Goal: Navigation & Orientation: Understand site structure

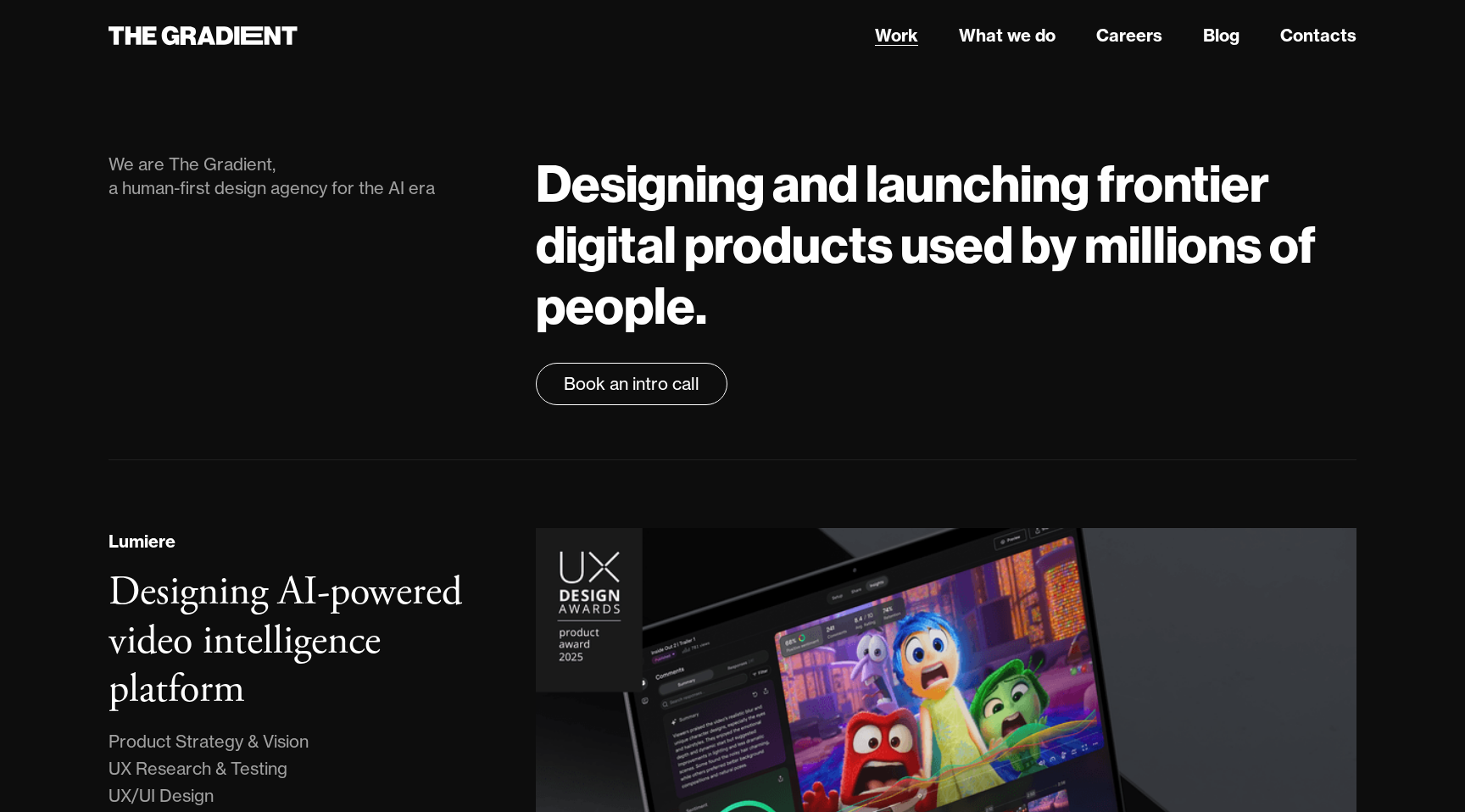
click at [902, 32] on link "Work" at bounding box center [897, 35] width 43 height 25
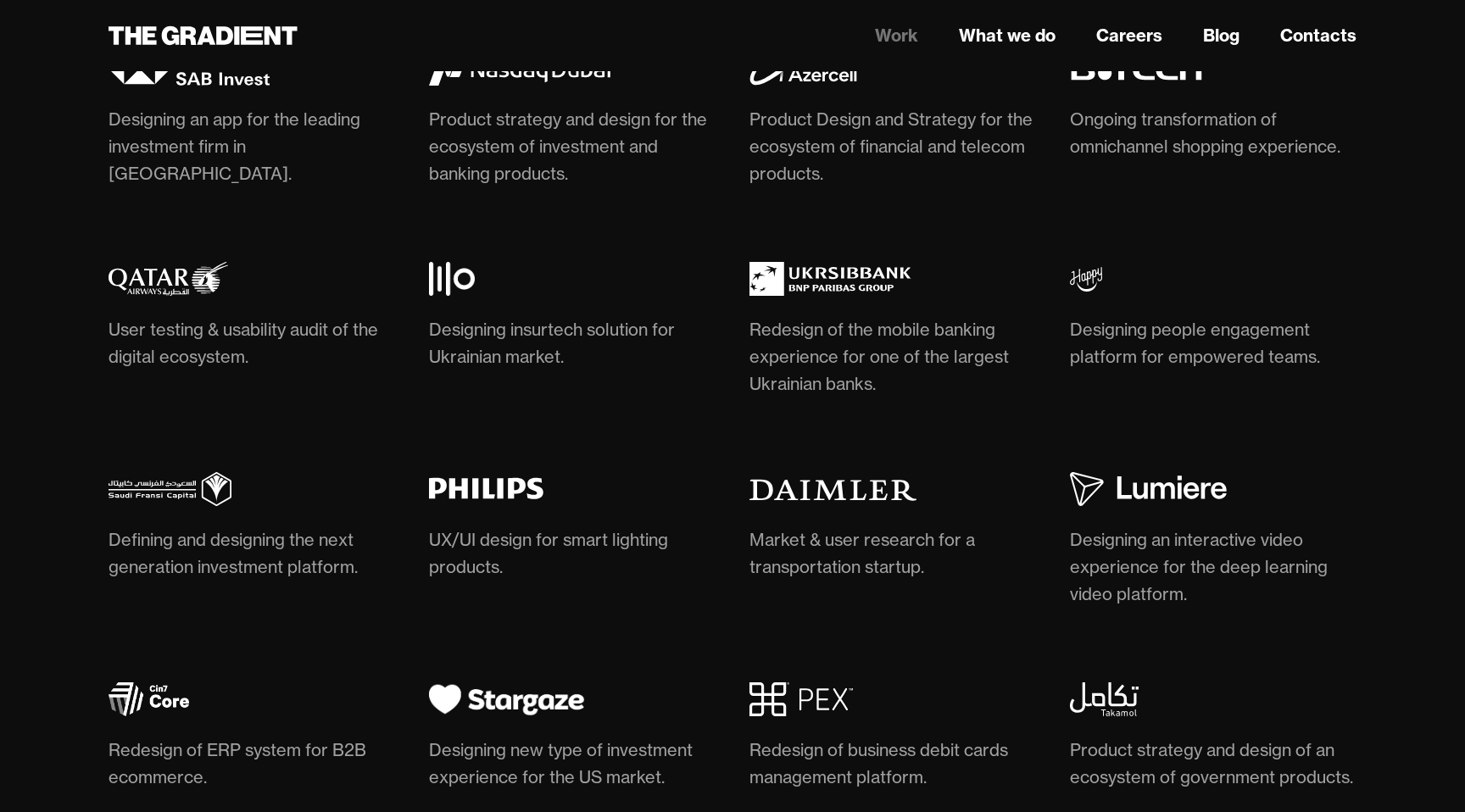
scroll to position [5102, 0]
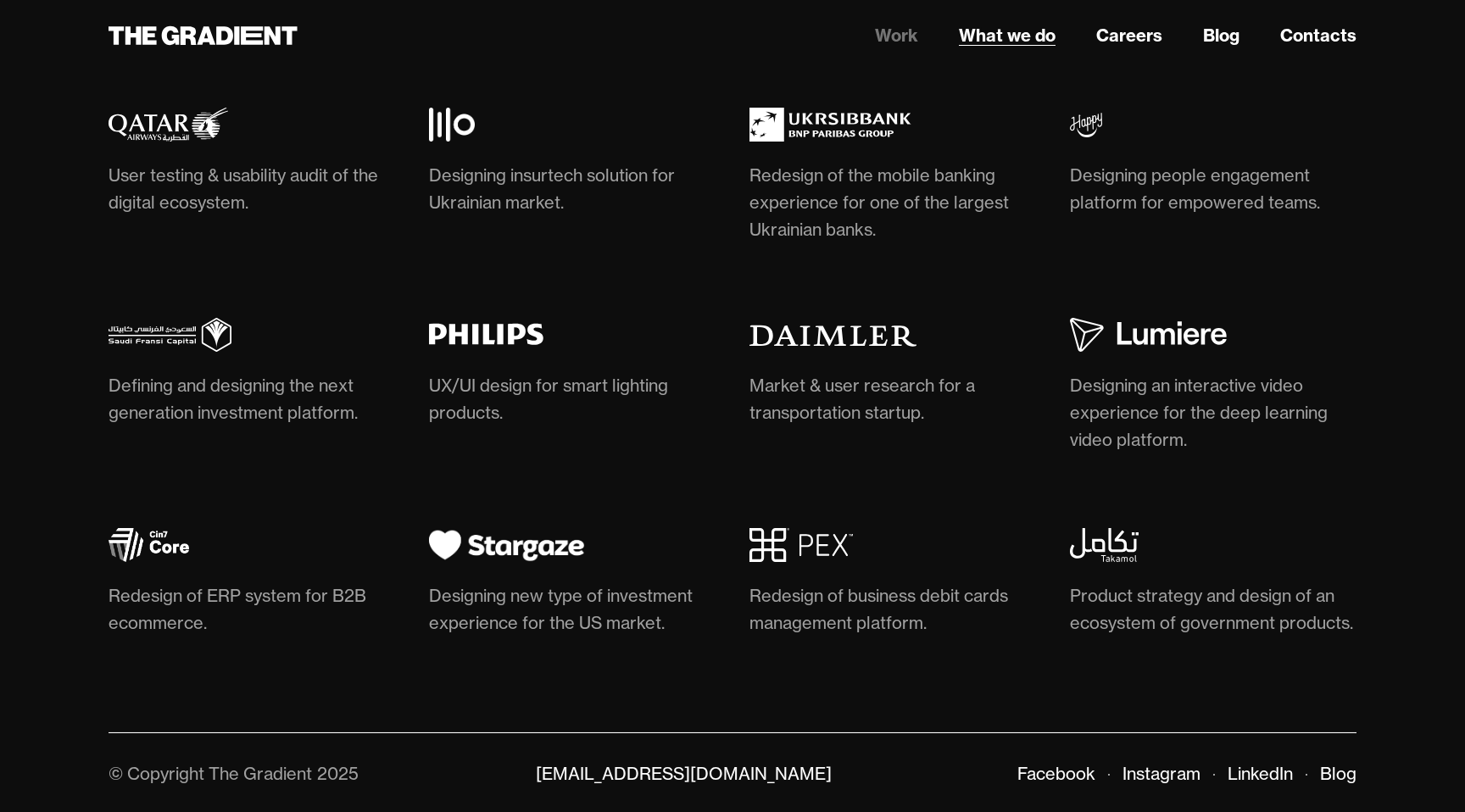
click at [1002, 38] on link "What we do" at bounding box center [1007, 35] width 96 height 25
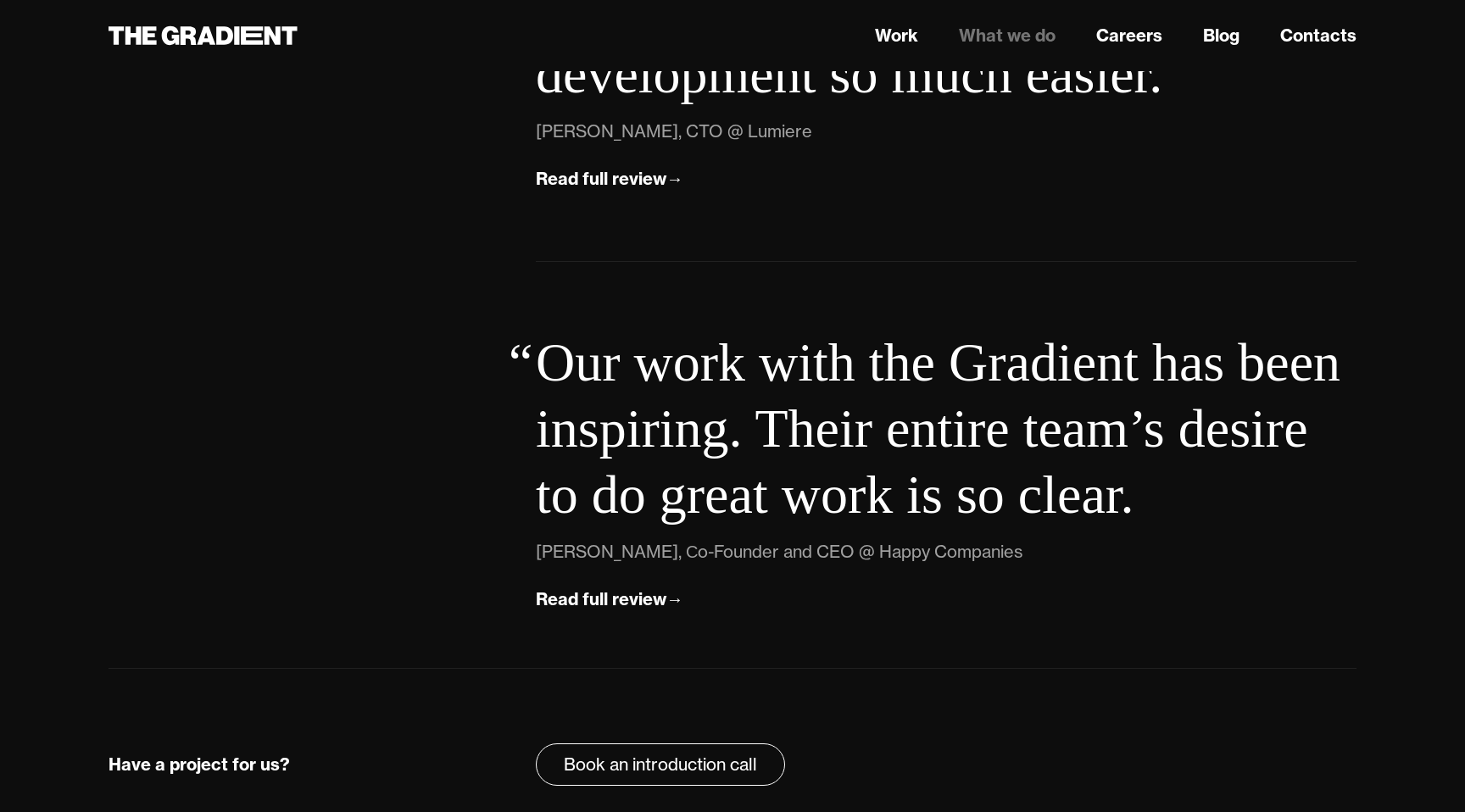
scroll to position [5991, 0]
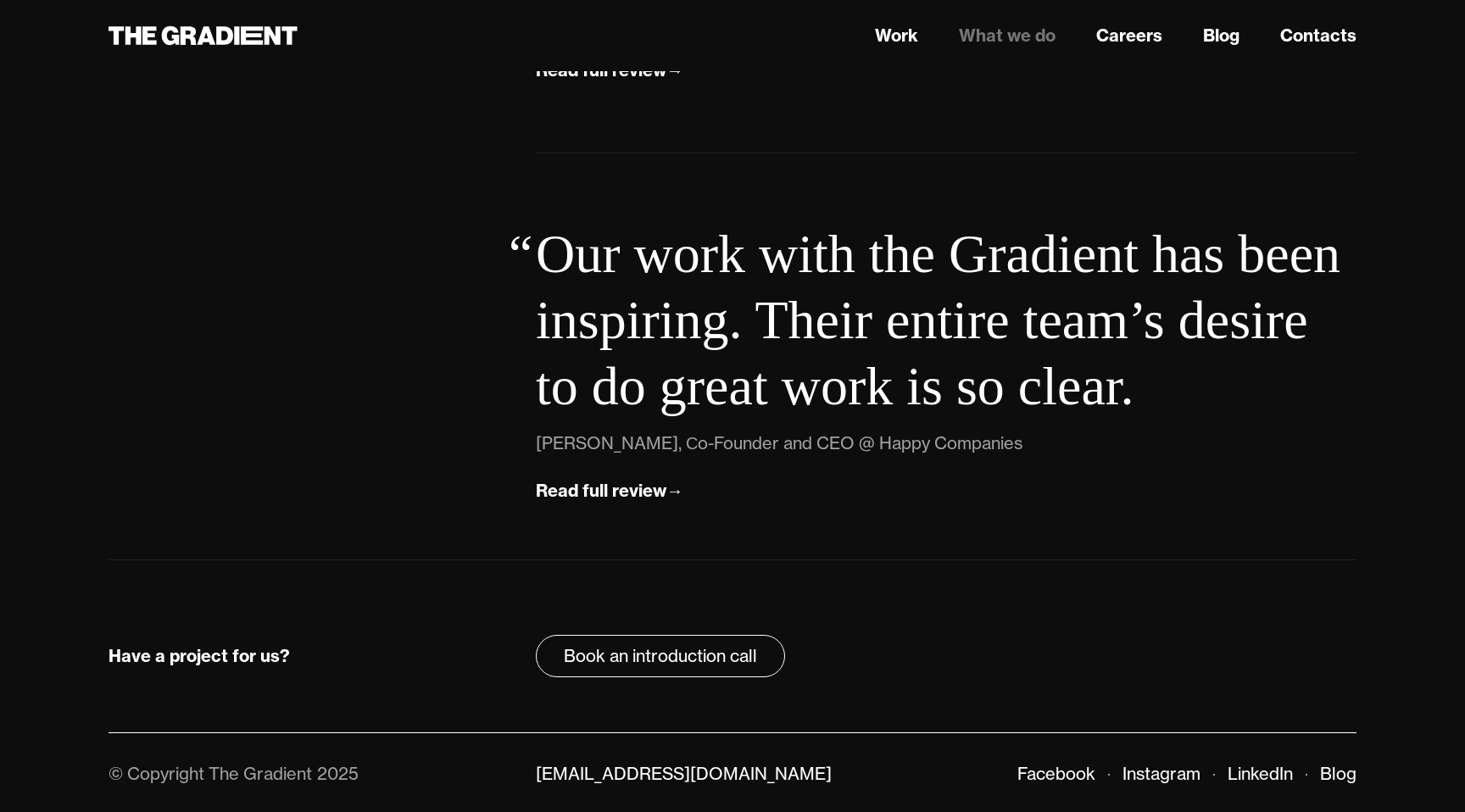
click at [907, 573] on div "Have a project for us? Book an introduction call" at bounding box center [733, 645] width 1248 height 172
click at [893, 33] on link "Work" at bounding box center [897, 35] width 43 height 25
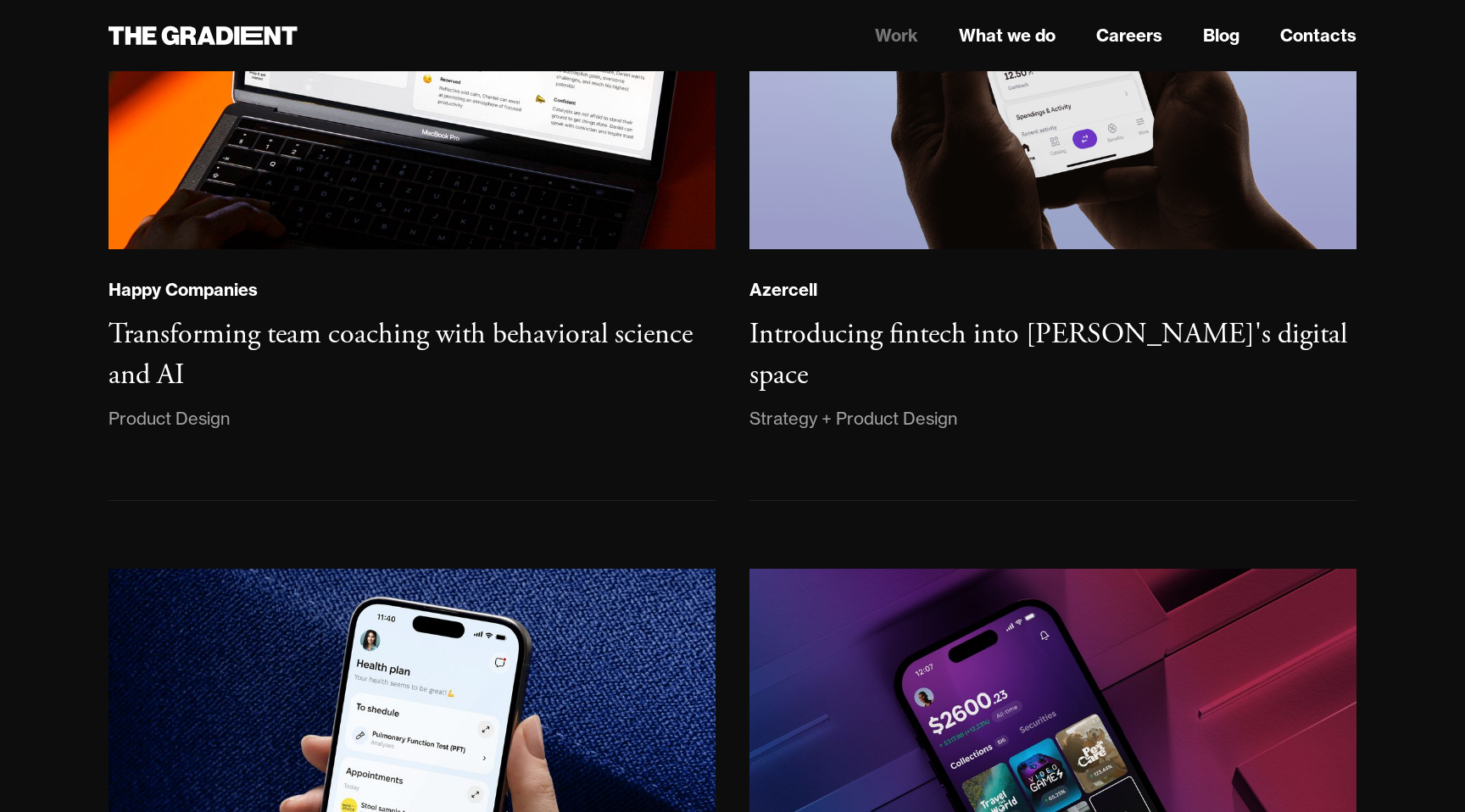
scroll to position [1196, 0]
